Goal: Transaction & Acquisition: Obtain resource

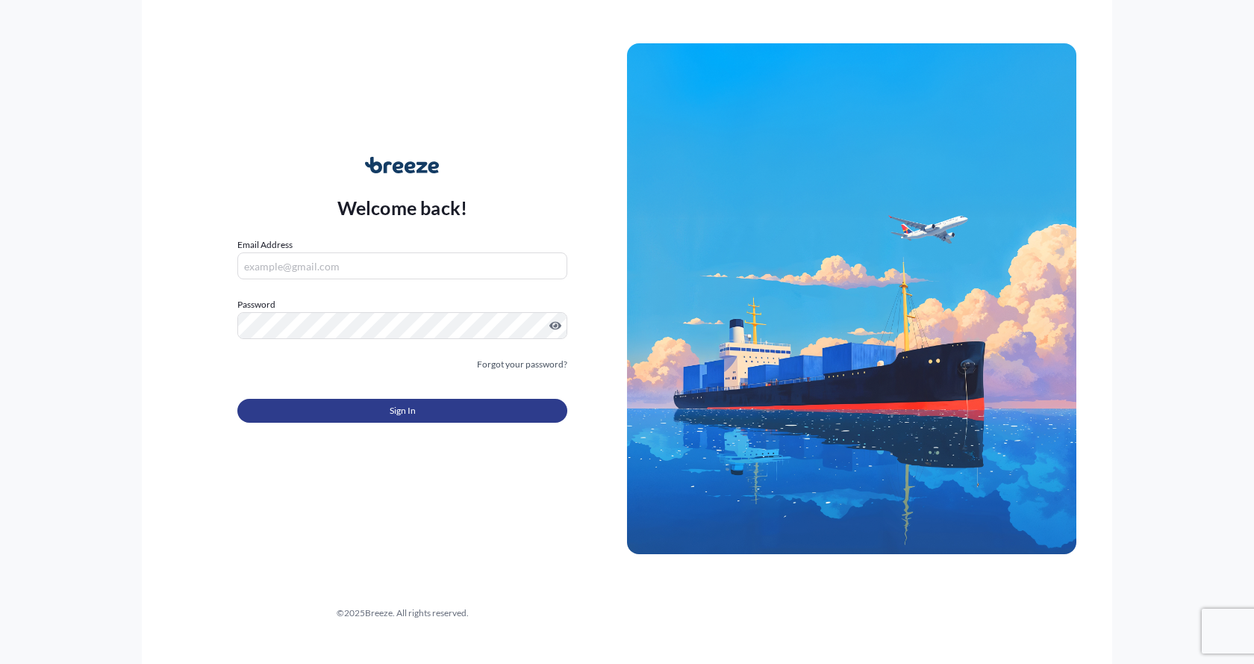
type input "[EMAIL_ADDRESS][DOMAIN_NAME]"
click at [438, 401] on button "Sign In" at bounding box center [402, 411] width 330 height 24
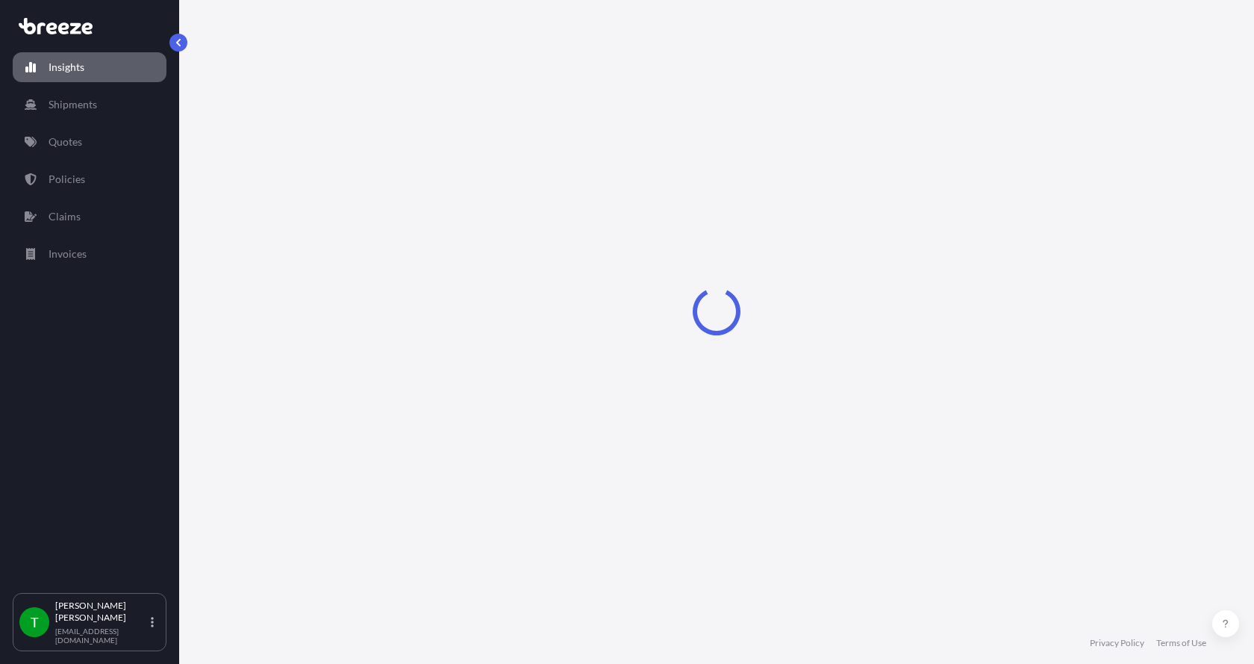
select select "2025"
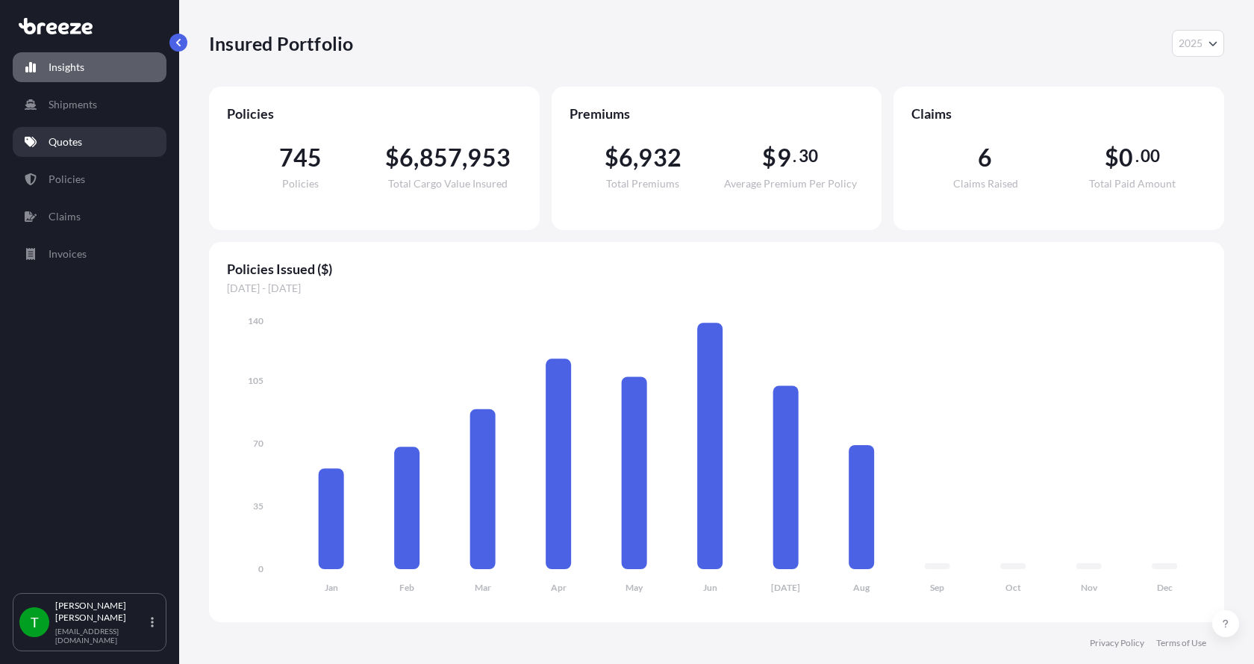
click at [78, 137] on p "Quotes" at bounding box center [66, 141] width 34 height 15
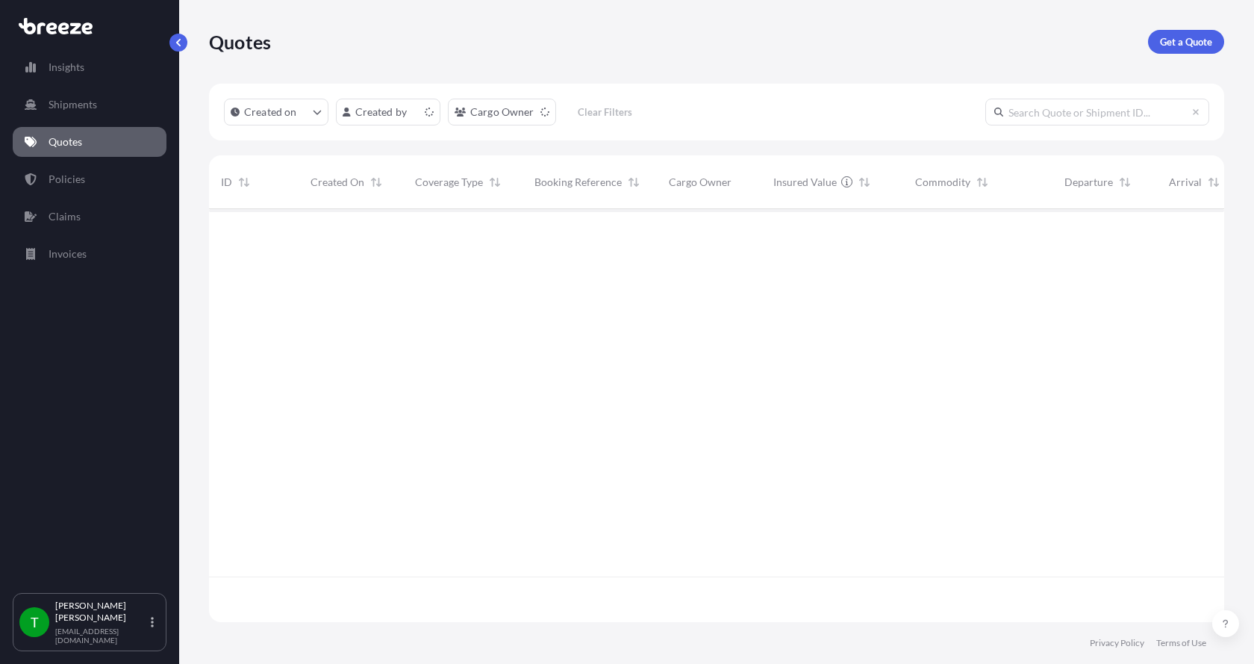
scroll to position [410, 1004]
click at [1190, 36] on p "Get a Quote" at bounding box center [1186, 41] width 52 height 15
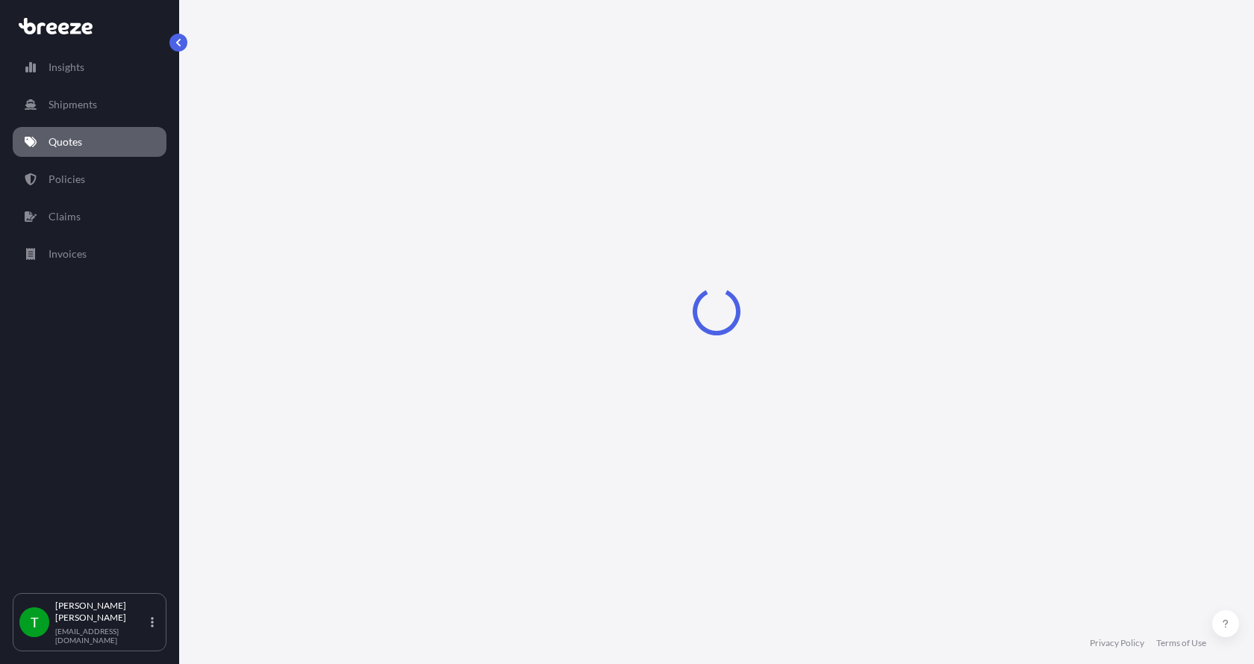
select select "Sea"
select select "1"
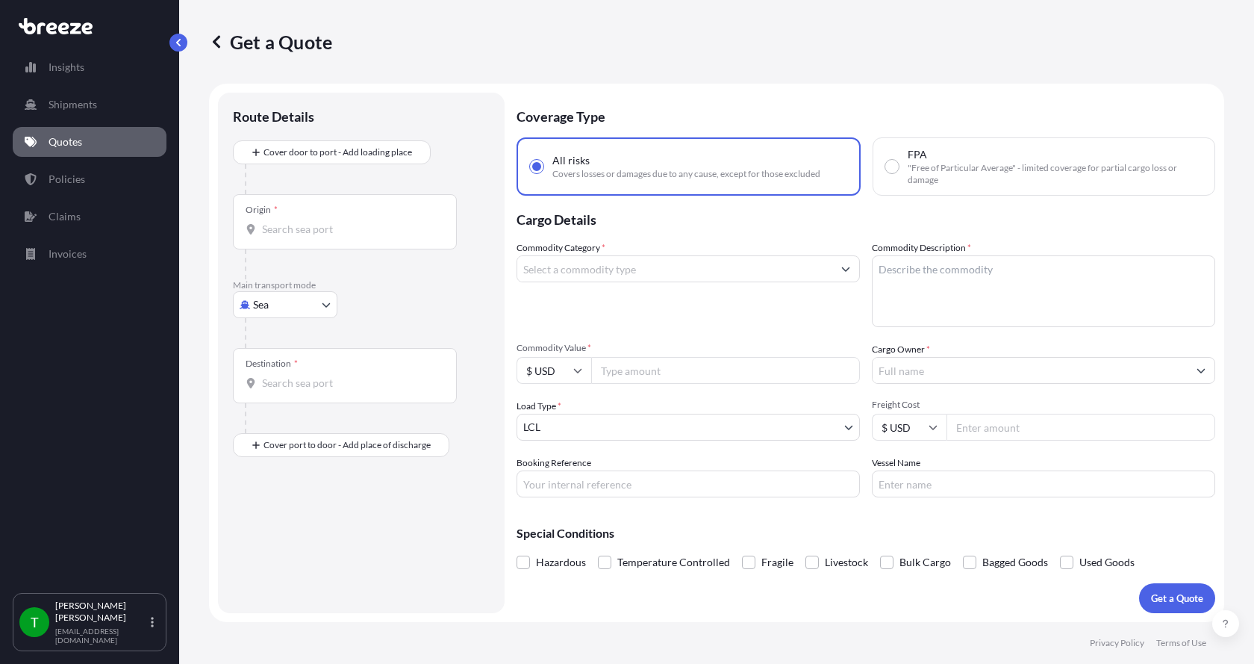
click at [303, 309] on body "Insights Shipments Quotes Policies Claims Invoices T [PERSON_NAME] [EMAIL_ADDRE…" at bounding box center [627, 332] width 1254 height 664
click at [286, 393] on div "Road" at bounding box center [285, 397] width 93 height 27
select select "Road"
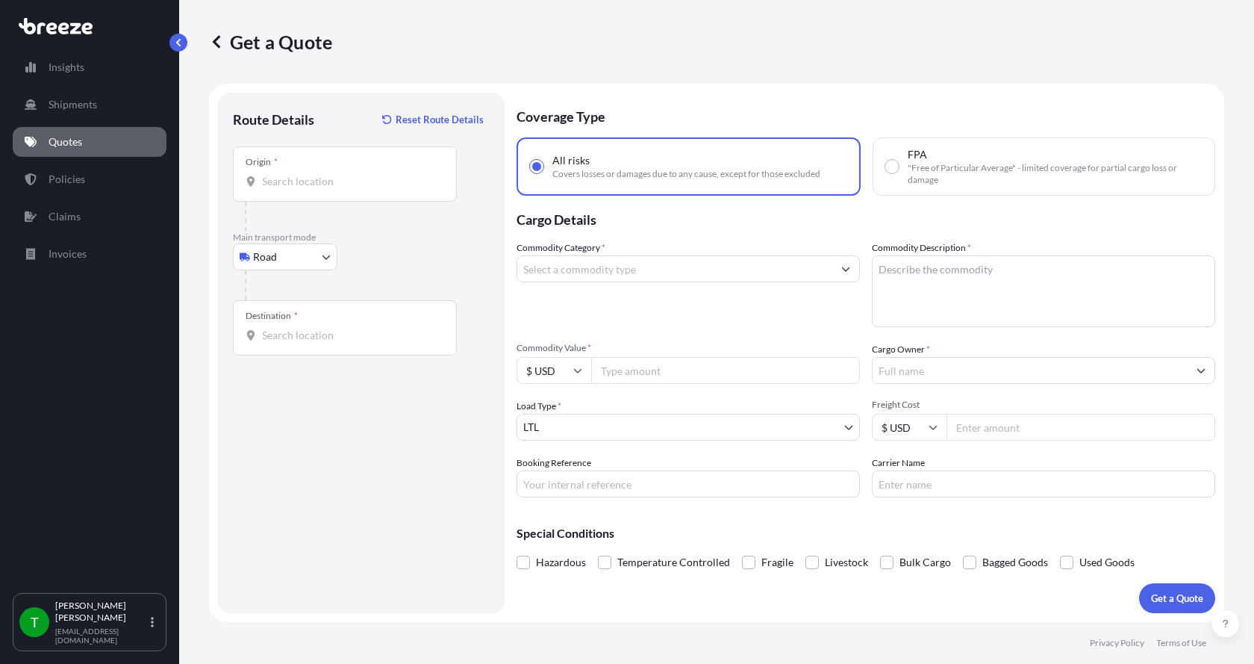
click at [339, 170] on div "Origin *" at bounding box center [345, 173] width 224 height 55
click at [339, 174] on input "Origin *" at bounding box center [350, 181] width 176 height 15
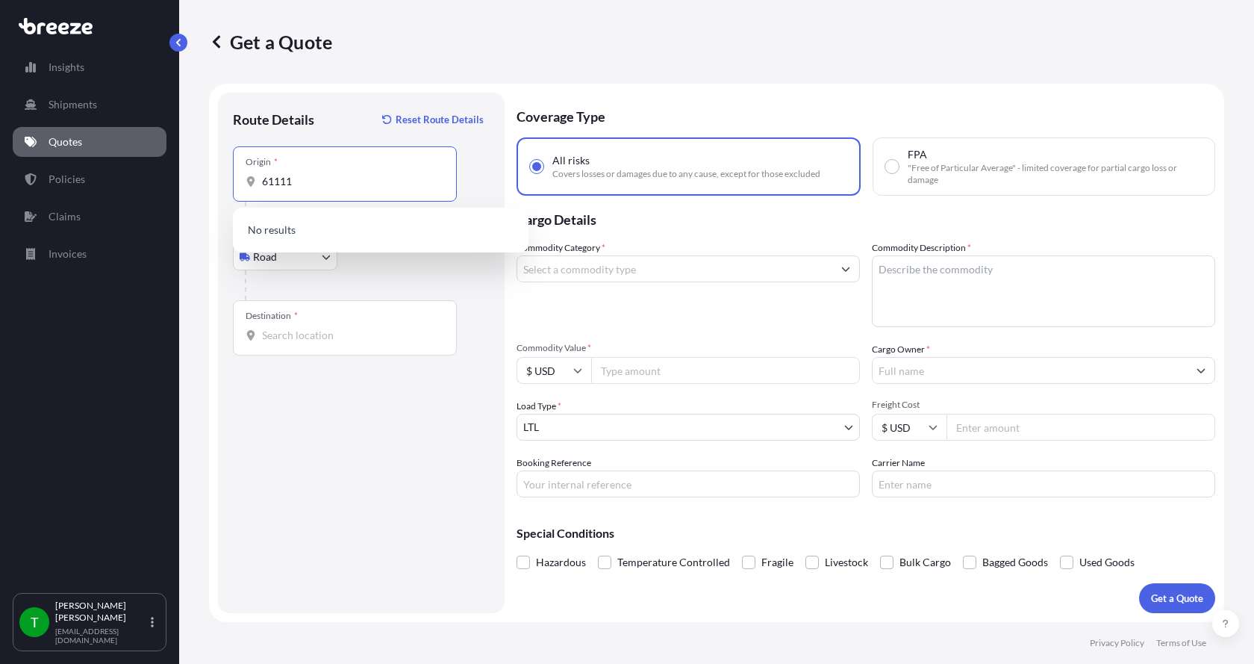
type input "61111"
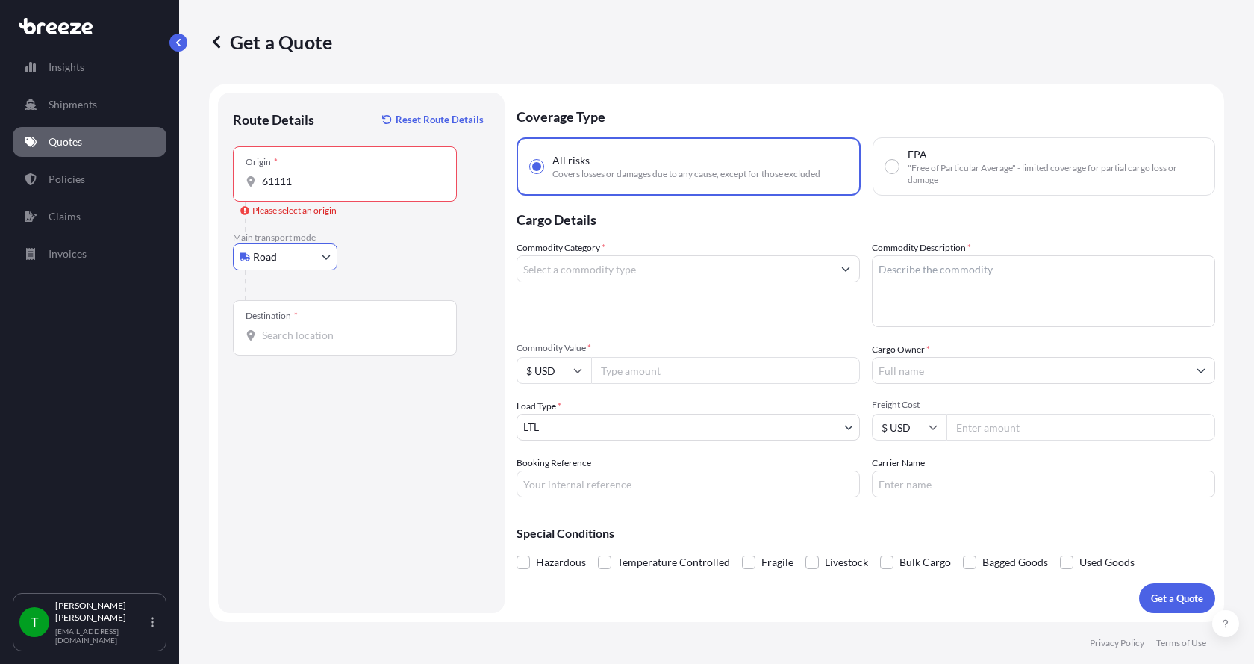
click at [326, 191] on div "Origin * 61111" at bounding box center [345, 173] width 224 height 55
click at [326, 189] on input "61111" at bounding box center [350, 181] width 176 height 15
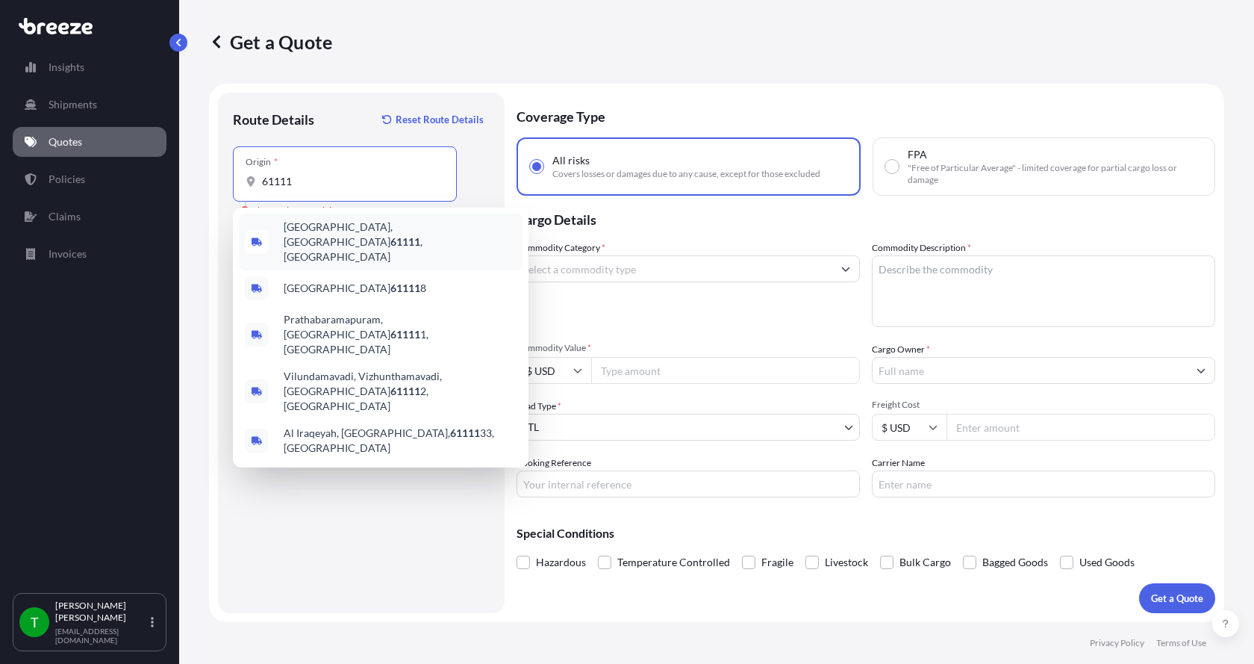
click at [336, 227] on span "[GEOGRAPHIC_DATA] , [GEOGRAPHIC_DATA]" at bounding box center [400, 242] width 233 height 45
type input "[GEOGRAPHIC_DATA], [GEOGRAPHIC_DATA]"
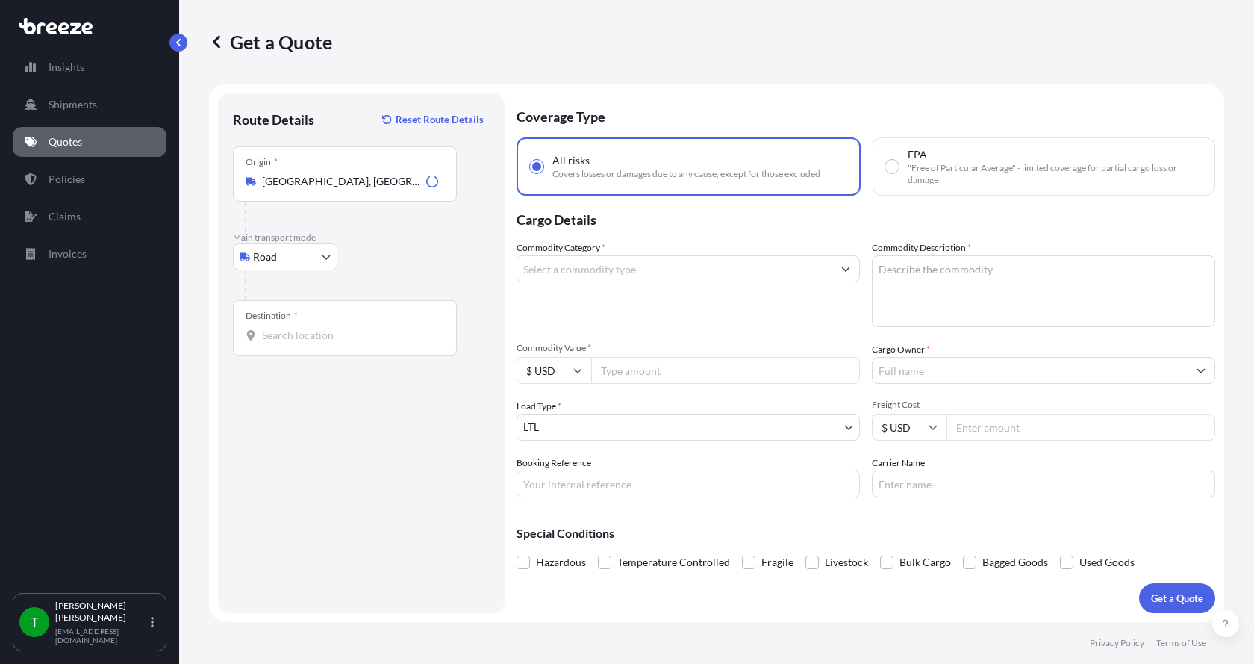
click at [291, 326] on div "Destination *" at bounding box center [345, 327] width 224 height 55
click at [291, 328] on input "Destination *" at bounding box center [350, 335] width 176 height 15
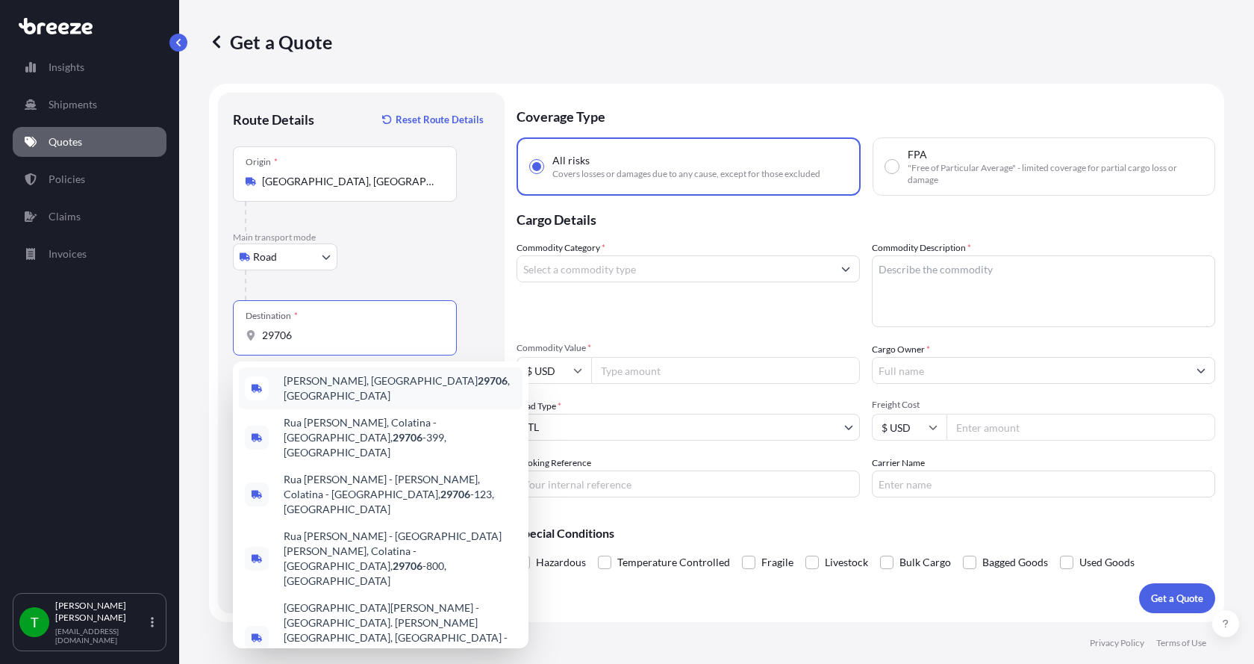
click at [305, 385] on span "[GEOGRAPHIC_DATA], SC 29706 , [GEOGRAPHIC_DATA]" at bounding box center [400, 388] width 233 height 30
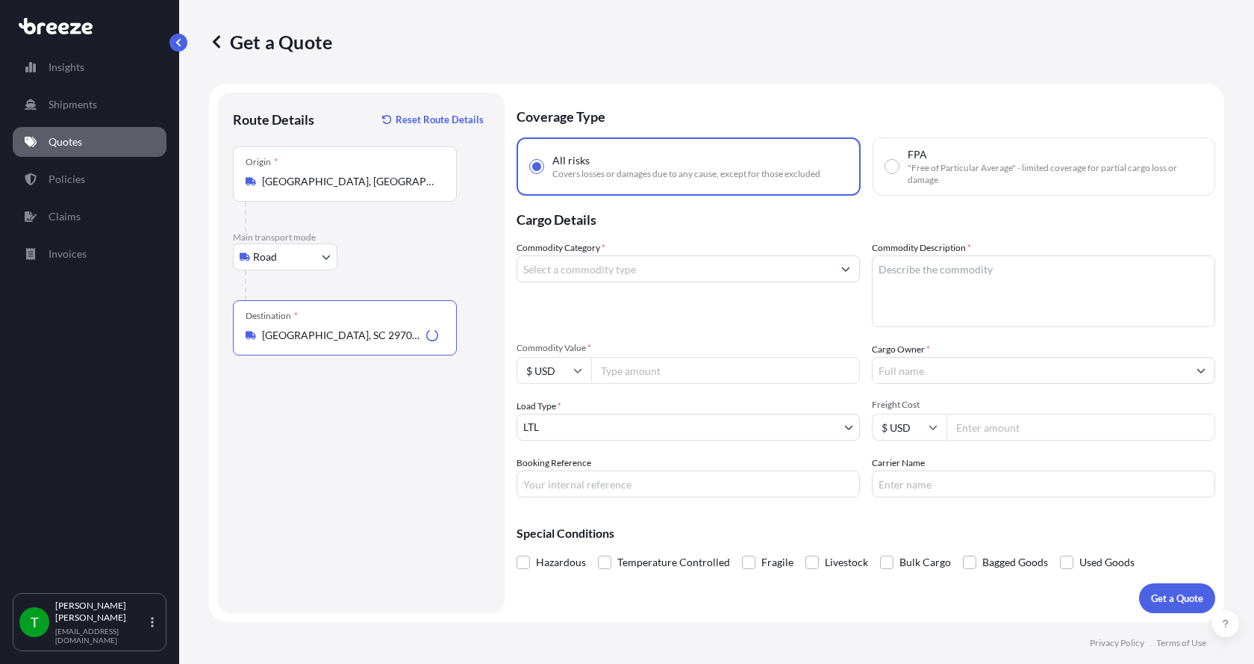
type input "[GEOGRAPHIC_DATA], SC 29706, [GEOGRAPHIC_DATA]"
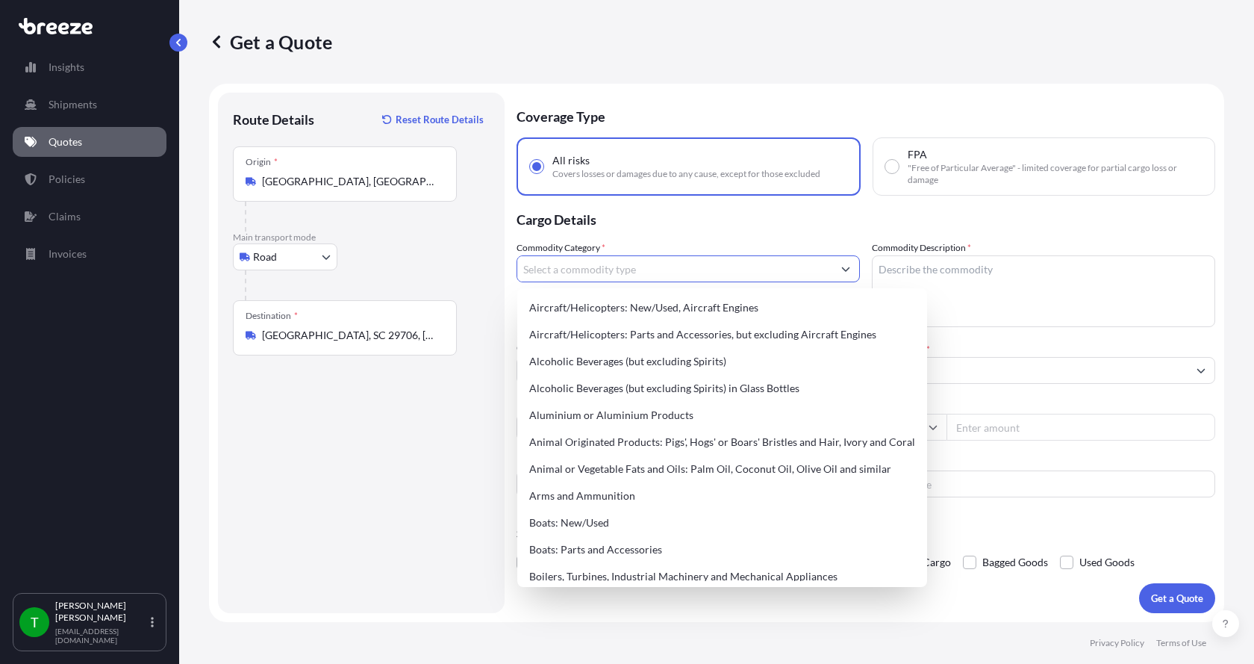
click at [559, 269] on input "Commodity Category *" at bounding box center [674, 268] width 315 height 27
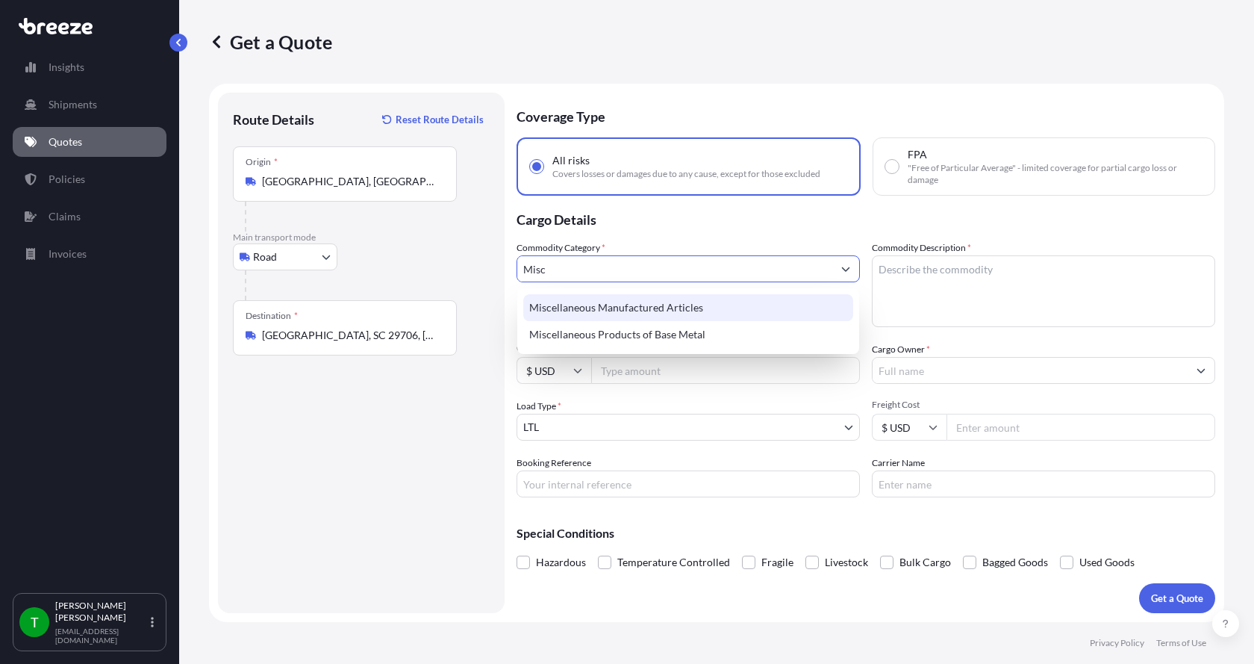
click at [555, 305] on div "Miscellaneous Manufactured Articles" at bounding box center [688, 307] width 330 height 27
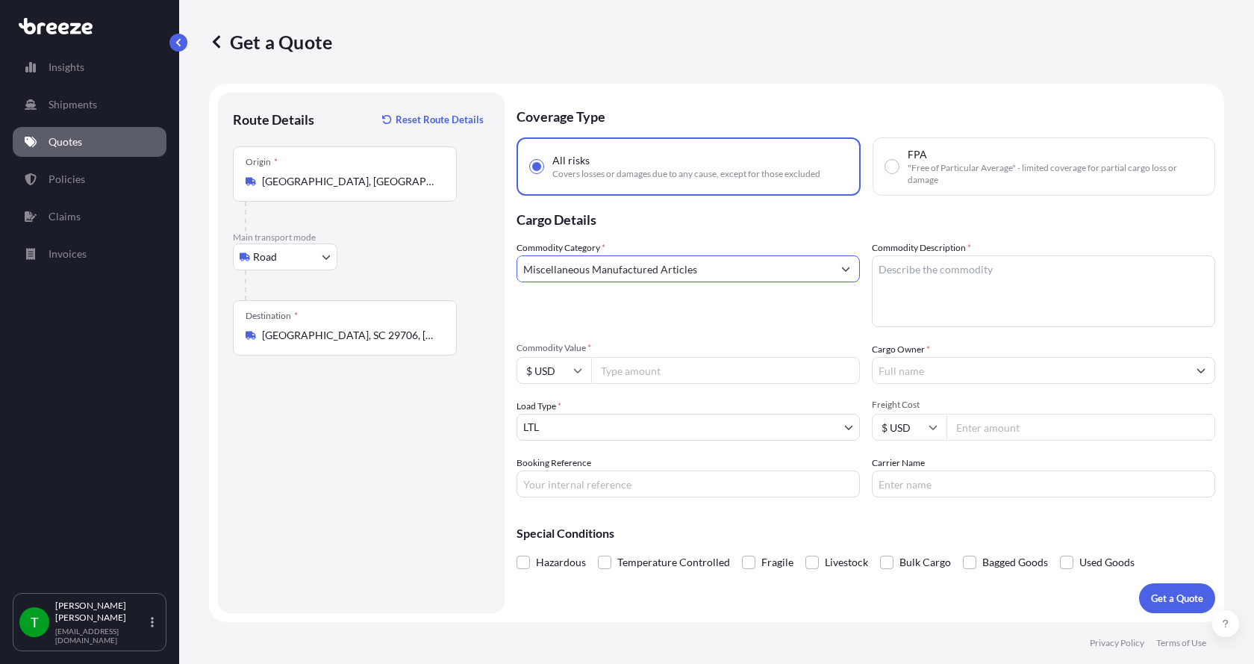
type input "Miscellaneous Manufactured Articles"
click at [959, 262] on textarea "Commodity Description *" at bounding box center [1043, 291] width 343 height 72
type textarea "Wall Pulley Assy"
click at [762, 370] on input "Commodity Value *" at bounding box center [725, 370] width 269 height 27
click at [654, 369] on input "Commodity Value *" at bounding box center [725, 370] width 269 height 27
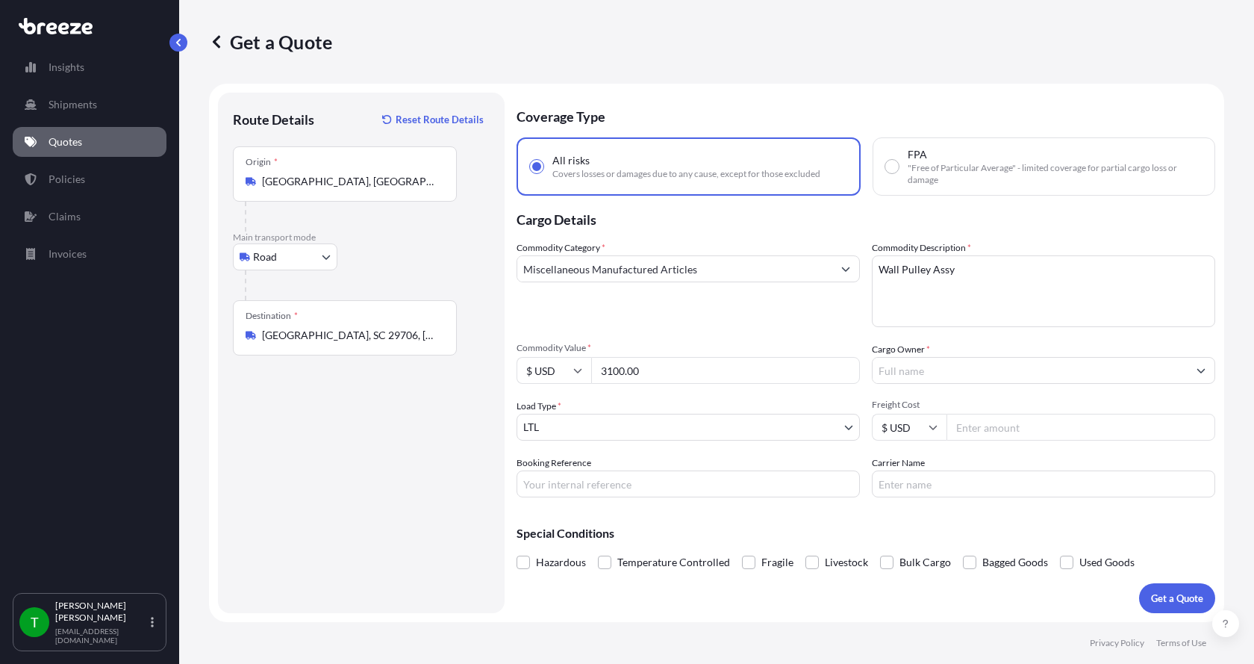
type input "3100.00"
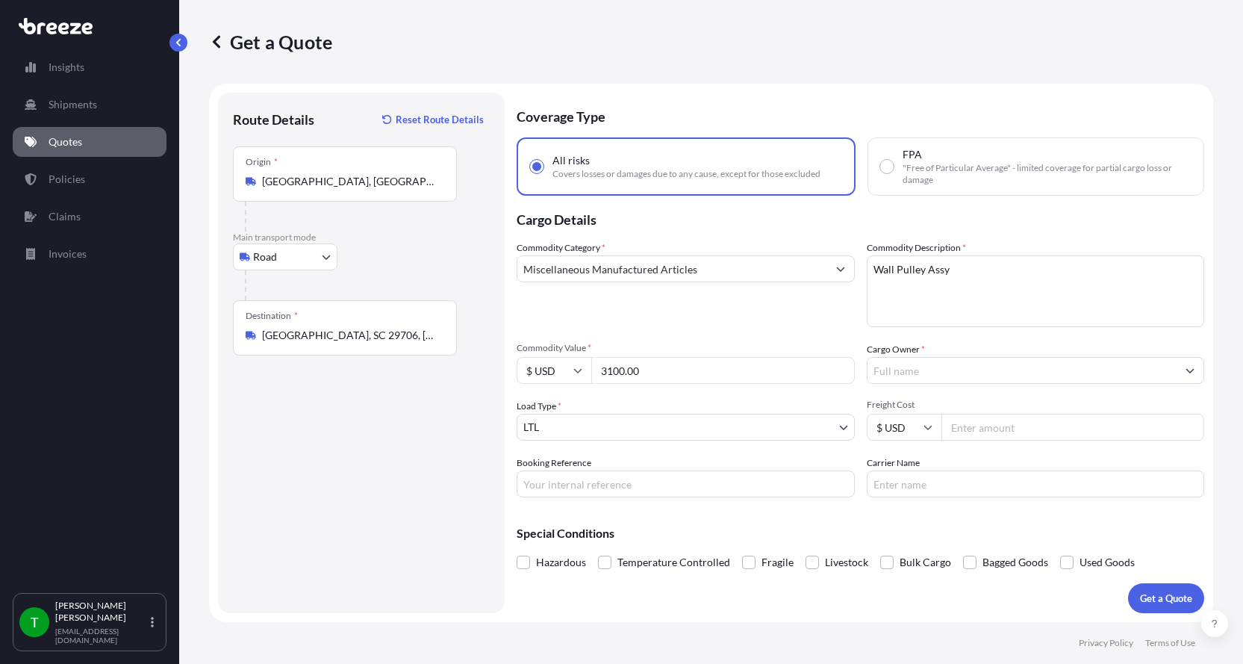
click at [906, 369] on input "Cargo Owner *" at bounding box center [1023, 370] width 310 height 27
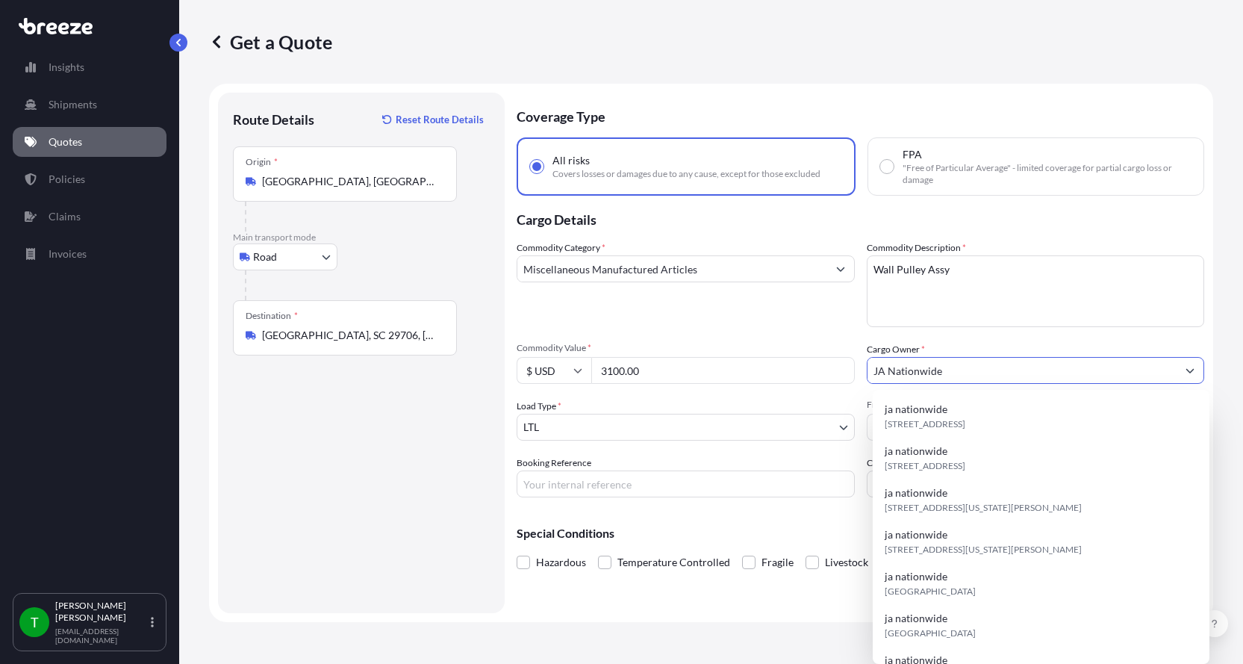
type input "JA Nationwide"
click at [636, 485] on input "Booking Reference" at bounding box center [686, 483] width 338 height 27
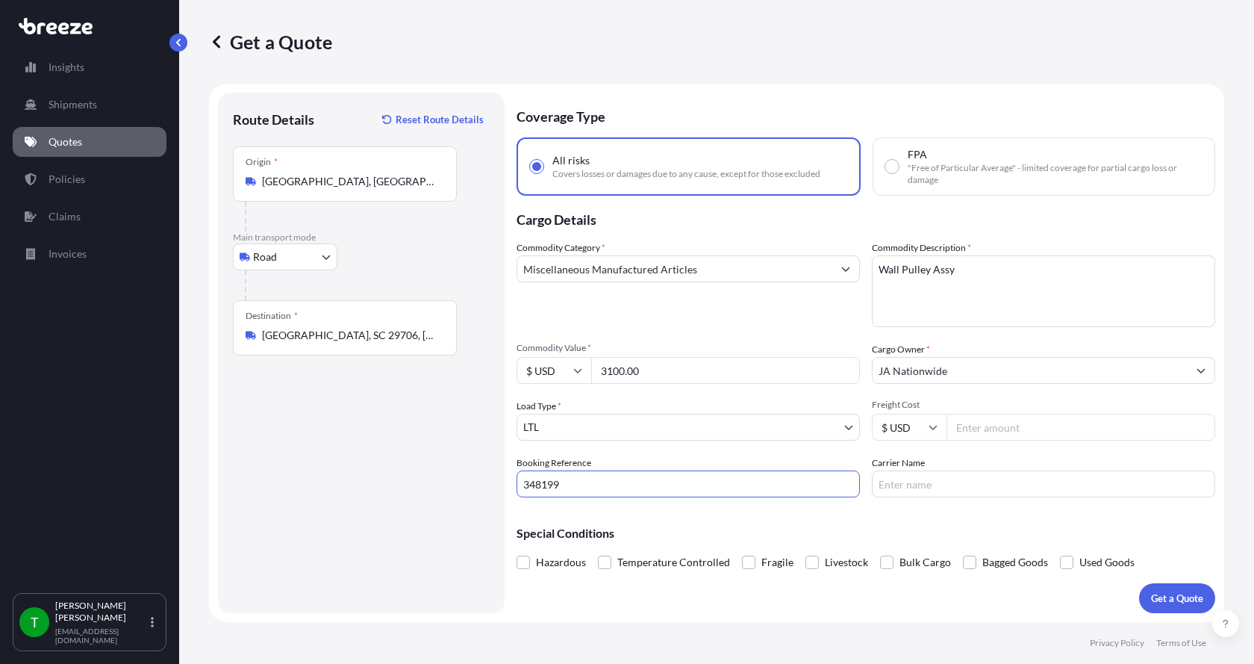
type input "348199"
click at [996, 429] on input "Freight Cost" at bounding box center [1081, 427] width 269 height 27
type input "245.00"
click at [959, 490] on input "Carrier Name" at bounding box center [1043, 483] width 343 height 27
type input "AAA [PERSON_NAME]"
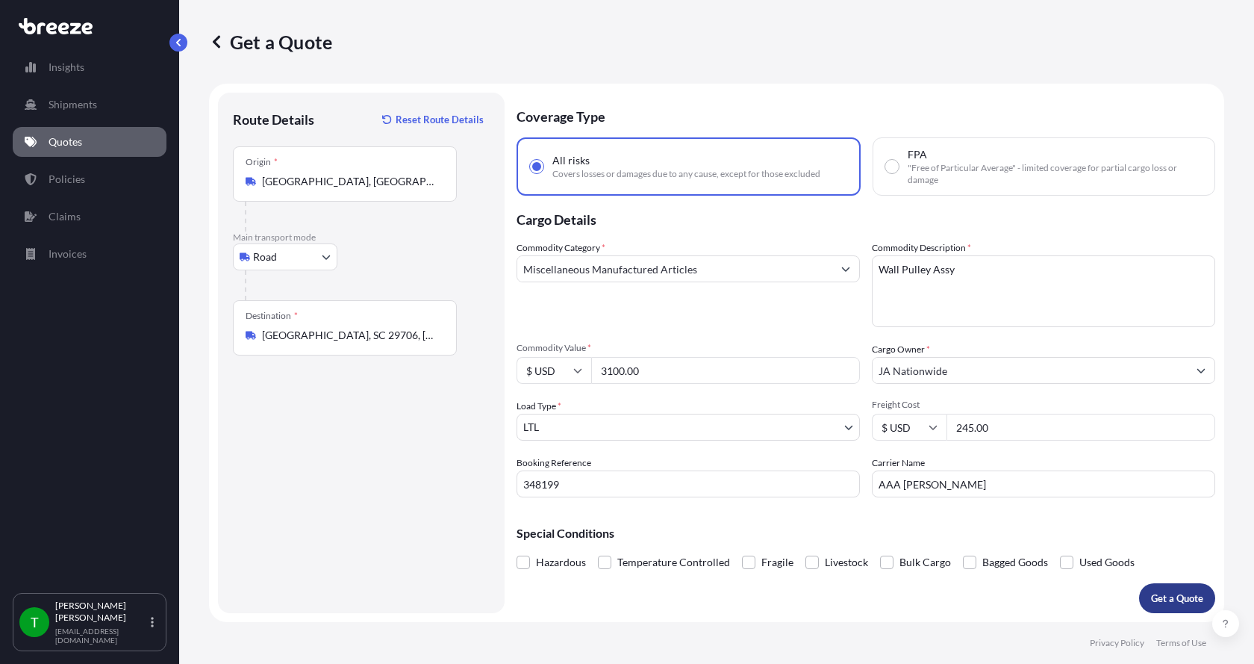
click at [1171, 597] on p "Get a Quote" at bounding box center [1177, 598] width 52 height 15
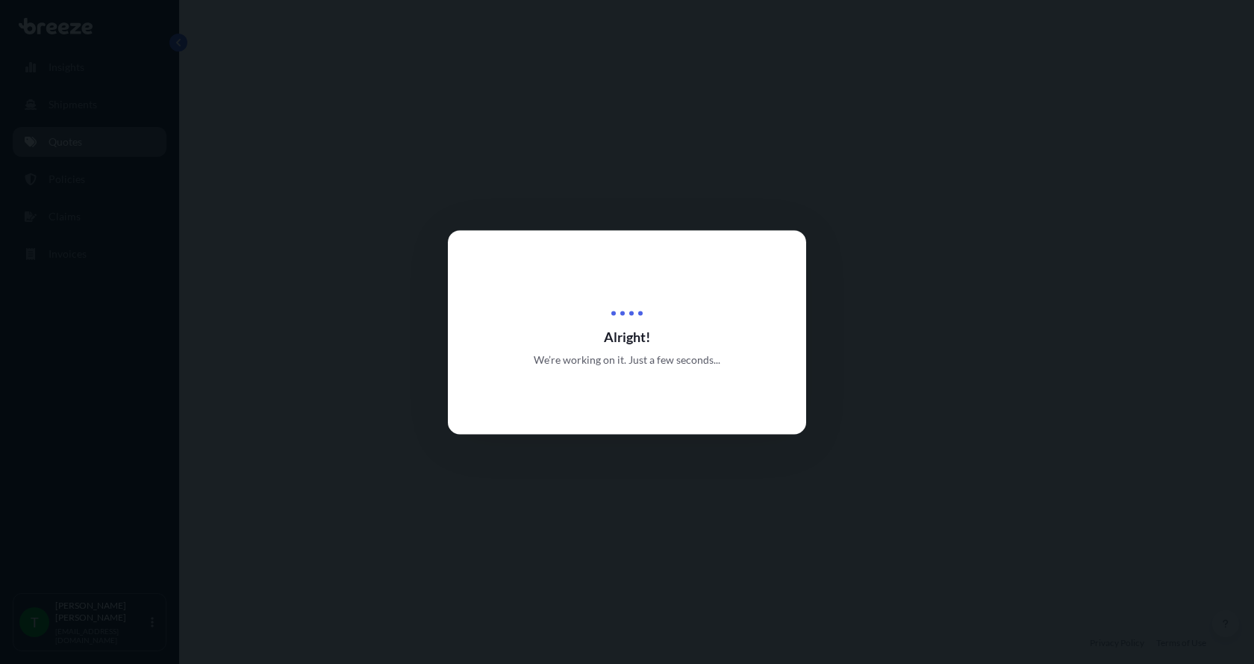
select select "Road"
select select "1"
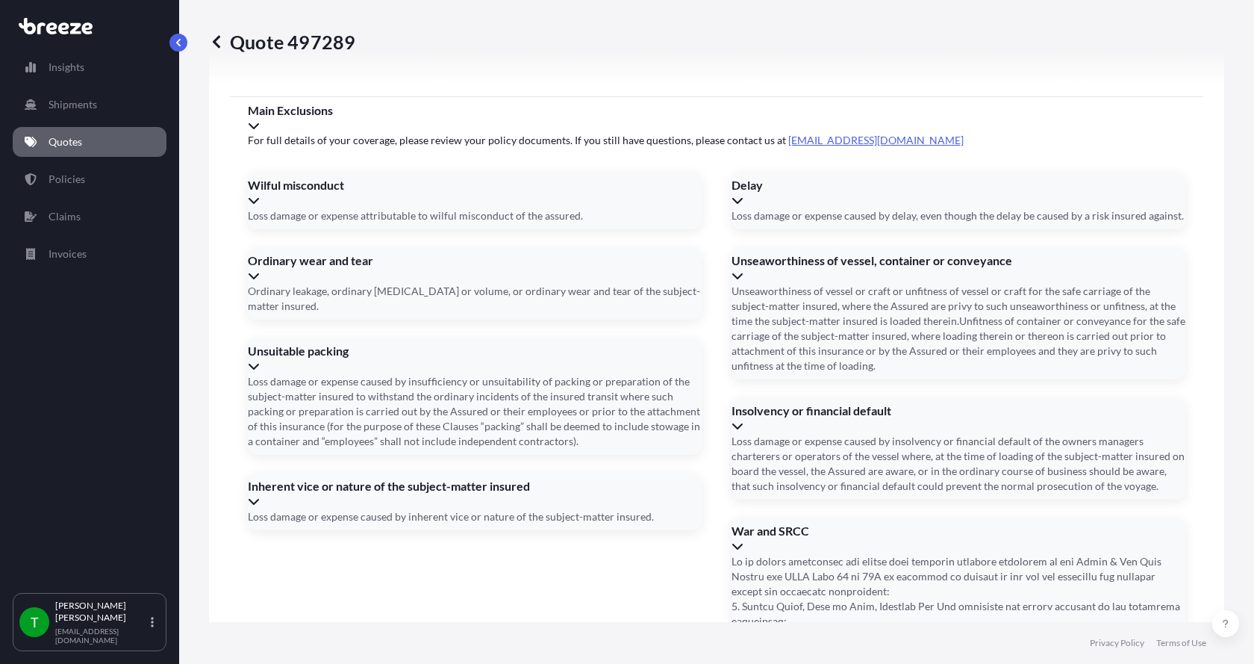
scroll to position [1965, 0]
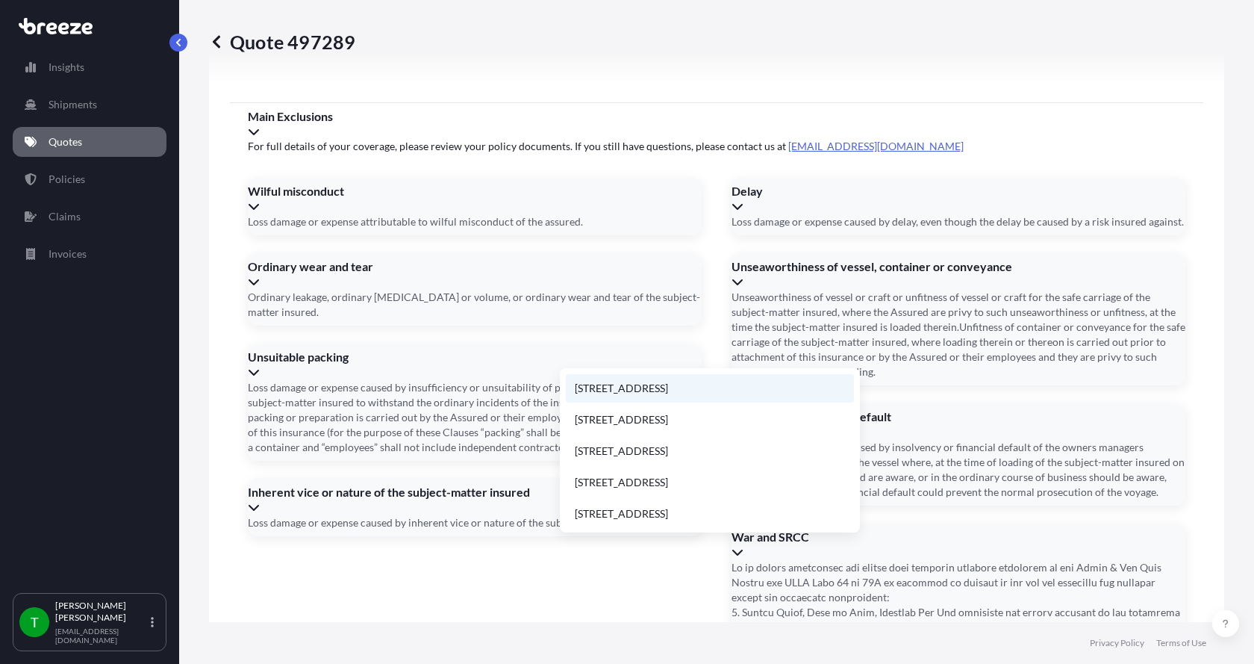
click at [608, 391] on li "[STREET_ADDRESS]" at bounding box center [710, 388] width 288 height 28
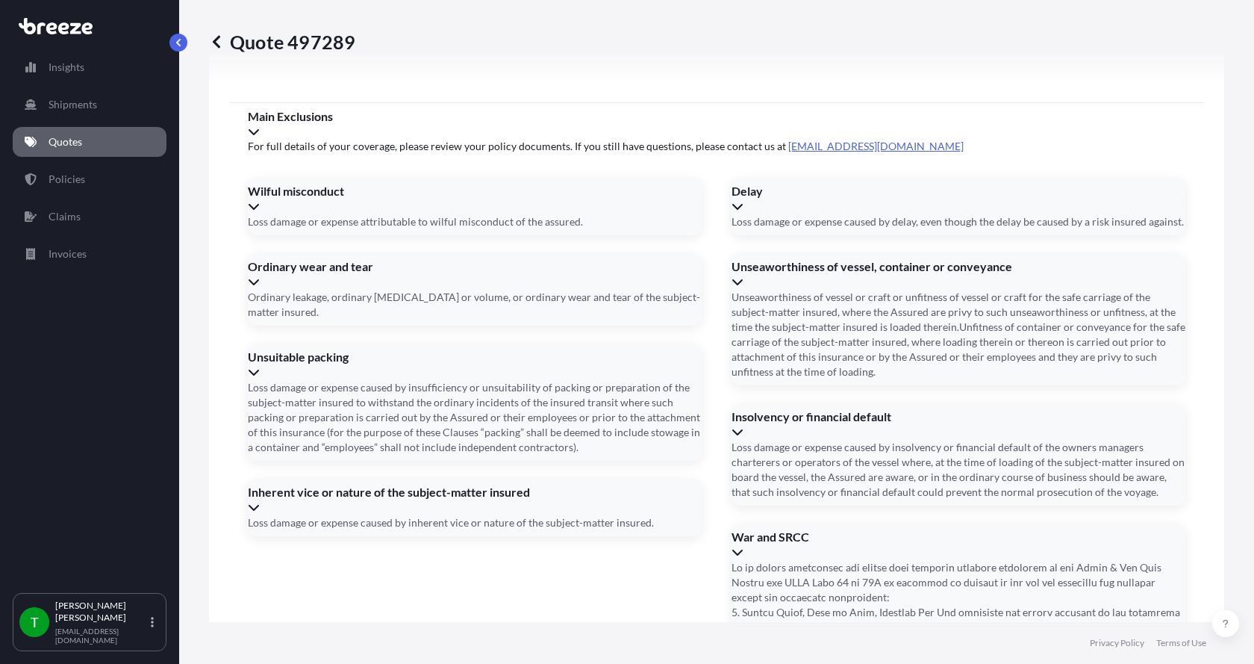
type input "[STREET_ADDRESS]"
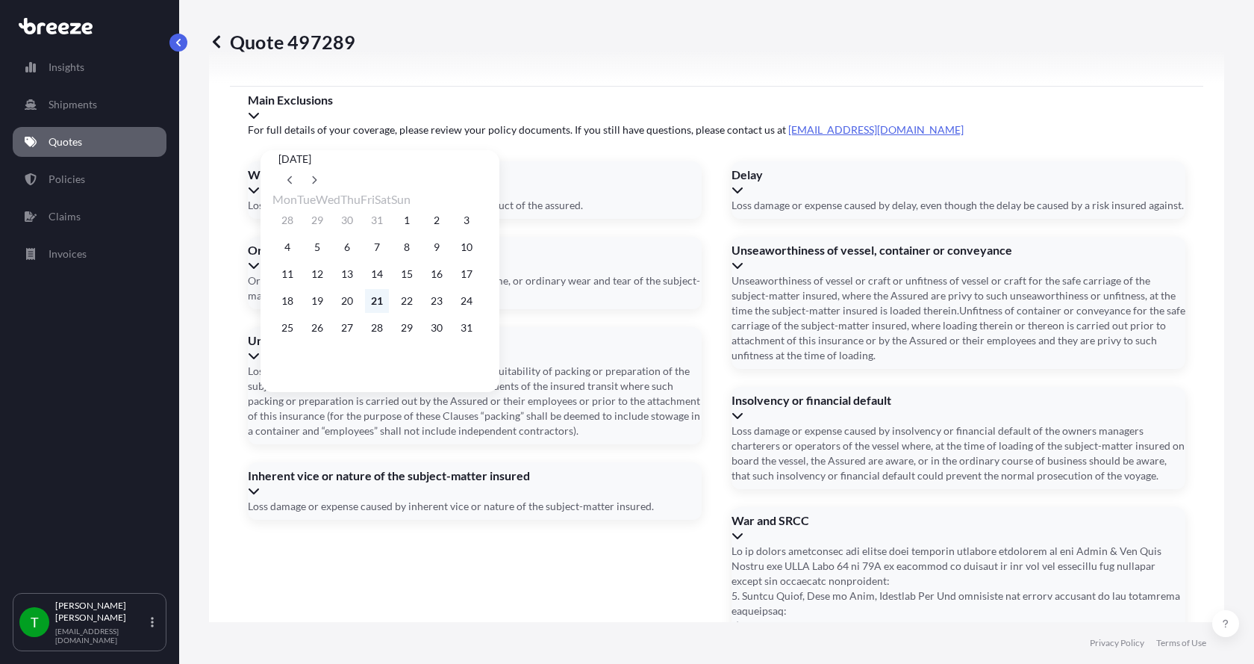
click at [389, 311] on button "21" at bounding box center [377, 301] width 24 height 24
type input "[DATE]"
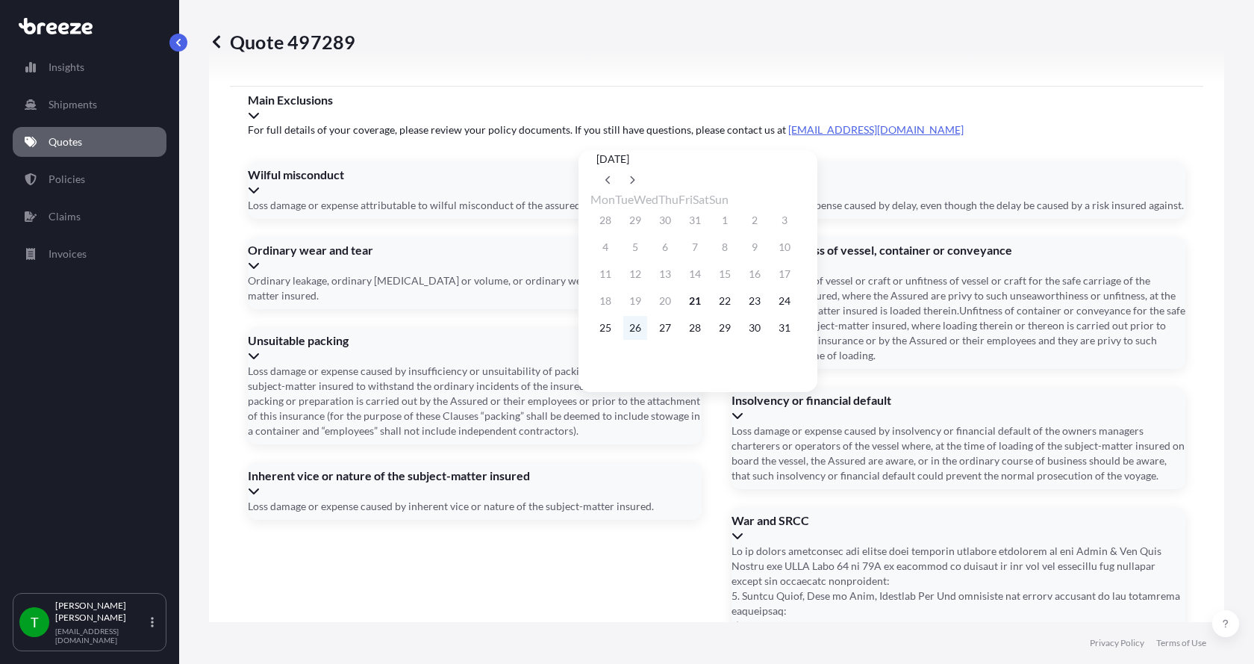
click at [647, 339] on button "26" at bounding box center [635, 328] width 24 height 24
type input "[DATE]"
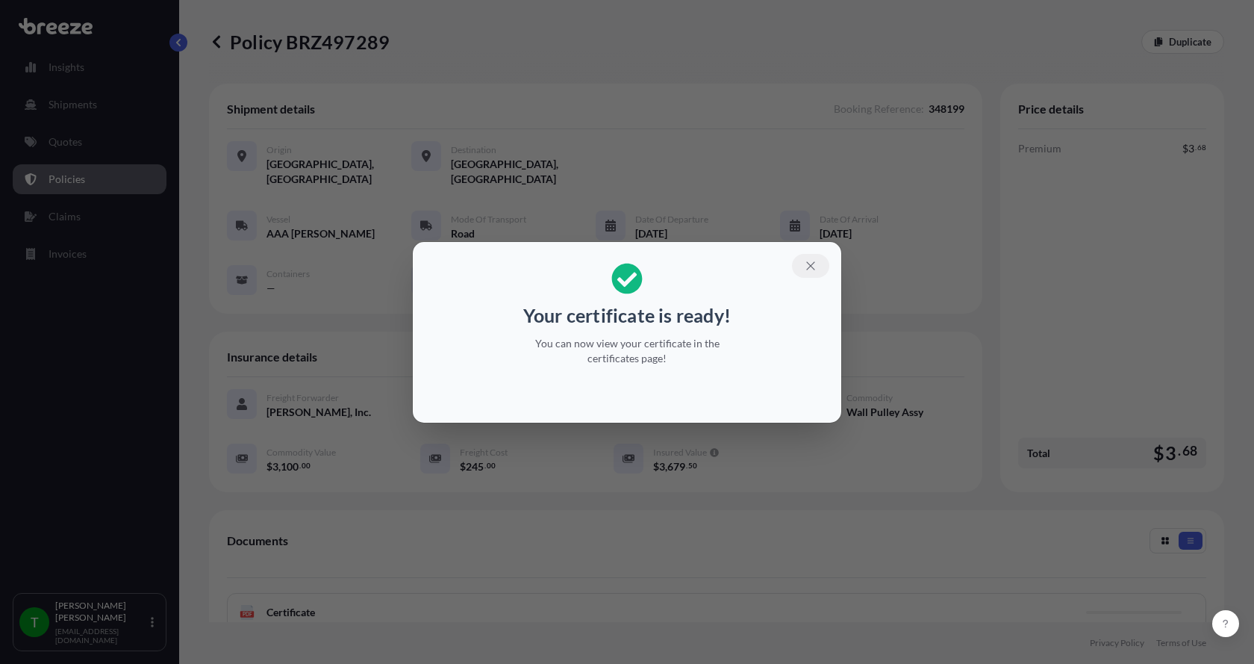
click at [812, 266] on icon "button" at bounding box center [810, 265] width 8 height 8
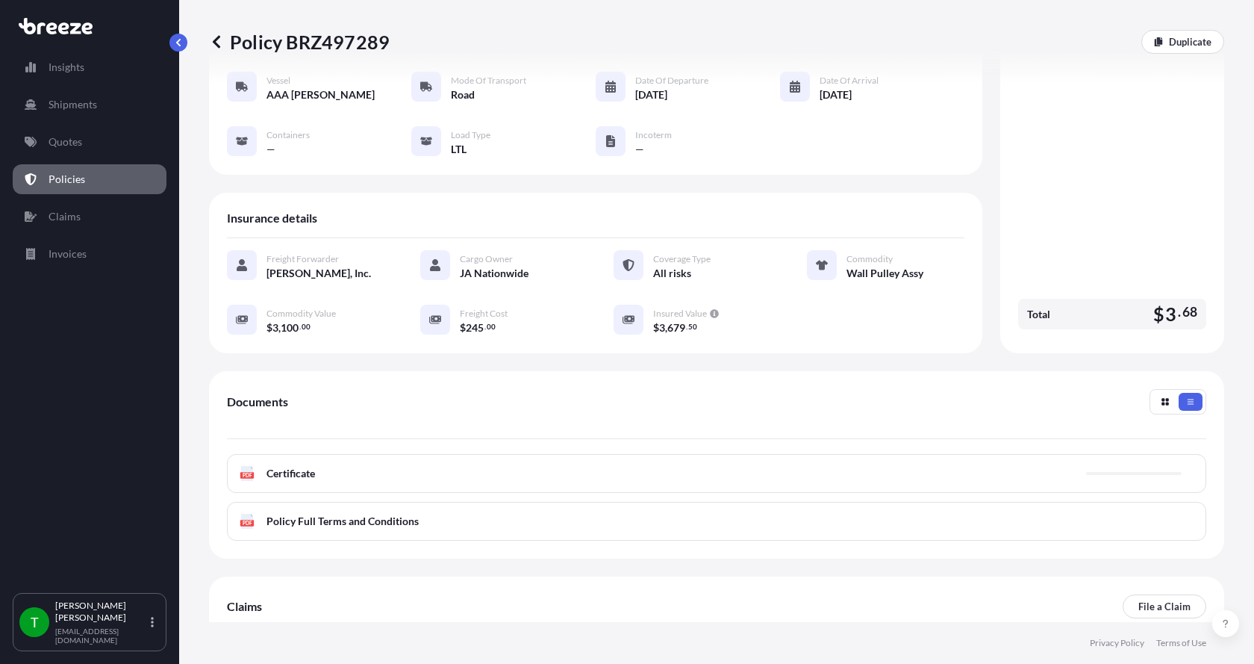
scroll to position [149, 0]
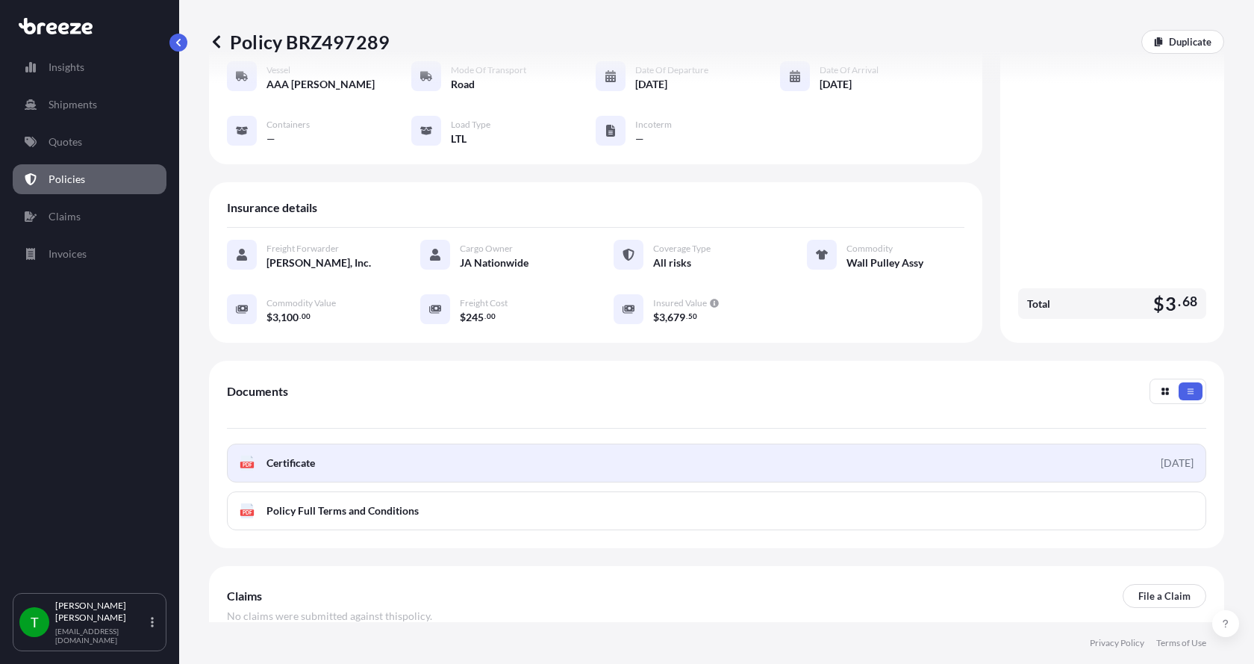
click at [267, 455] on span "Certificate" at bounding box center [291, 462] width 49 height 15
